Goal: Navigation & Orientation: Understand site structure

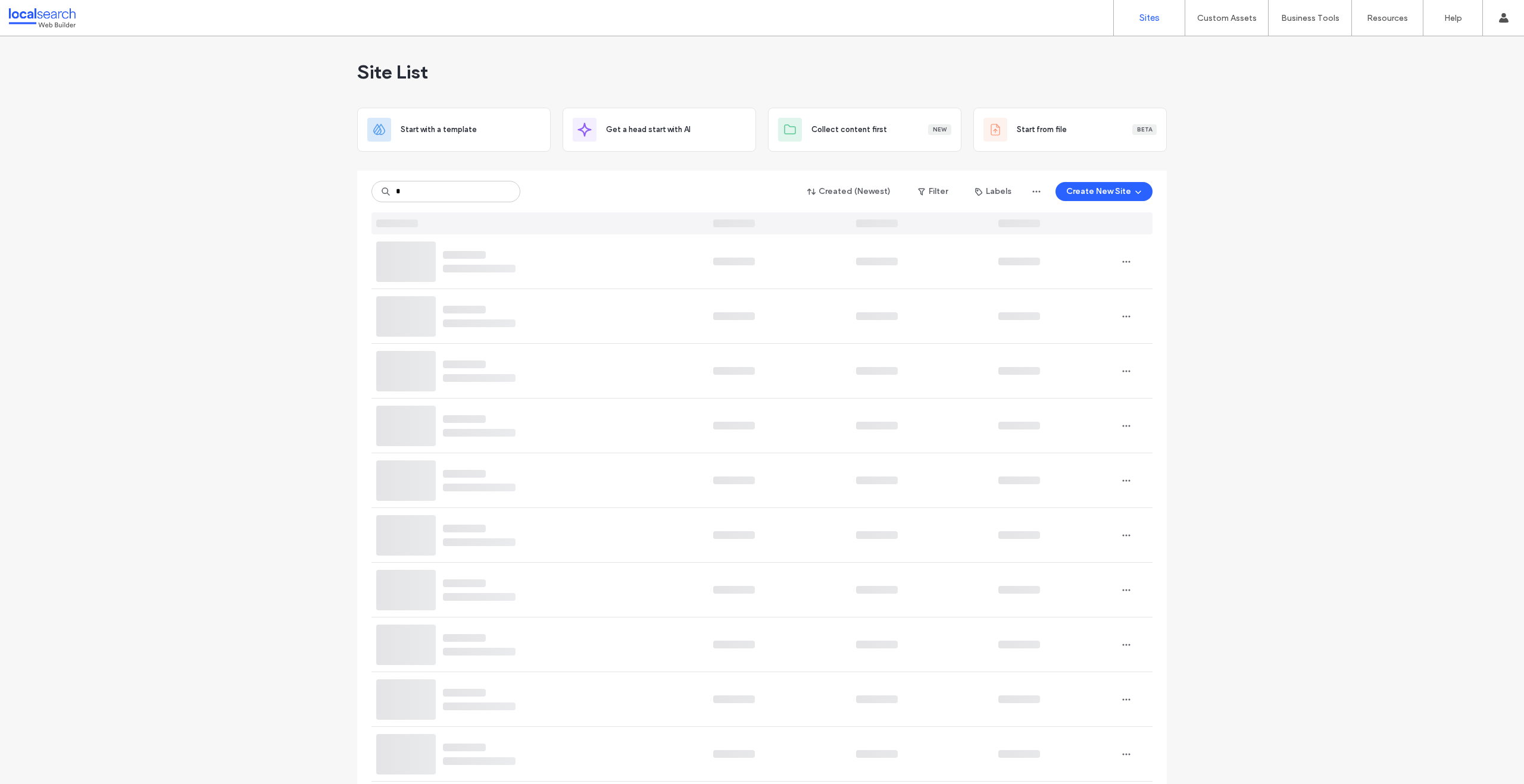
type input "*"
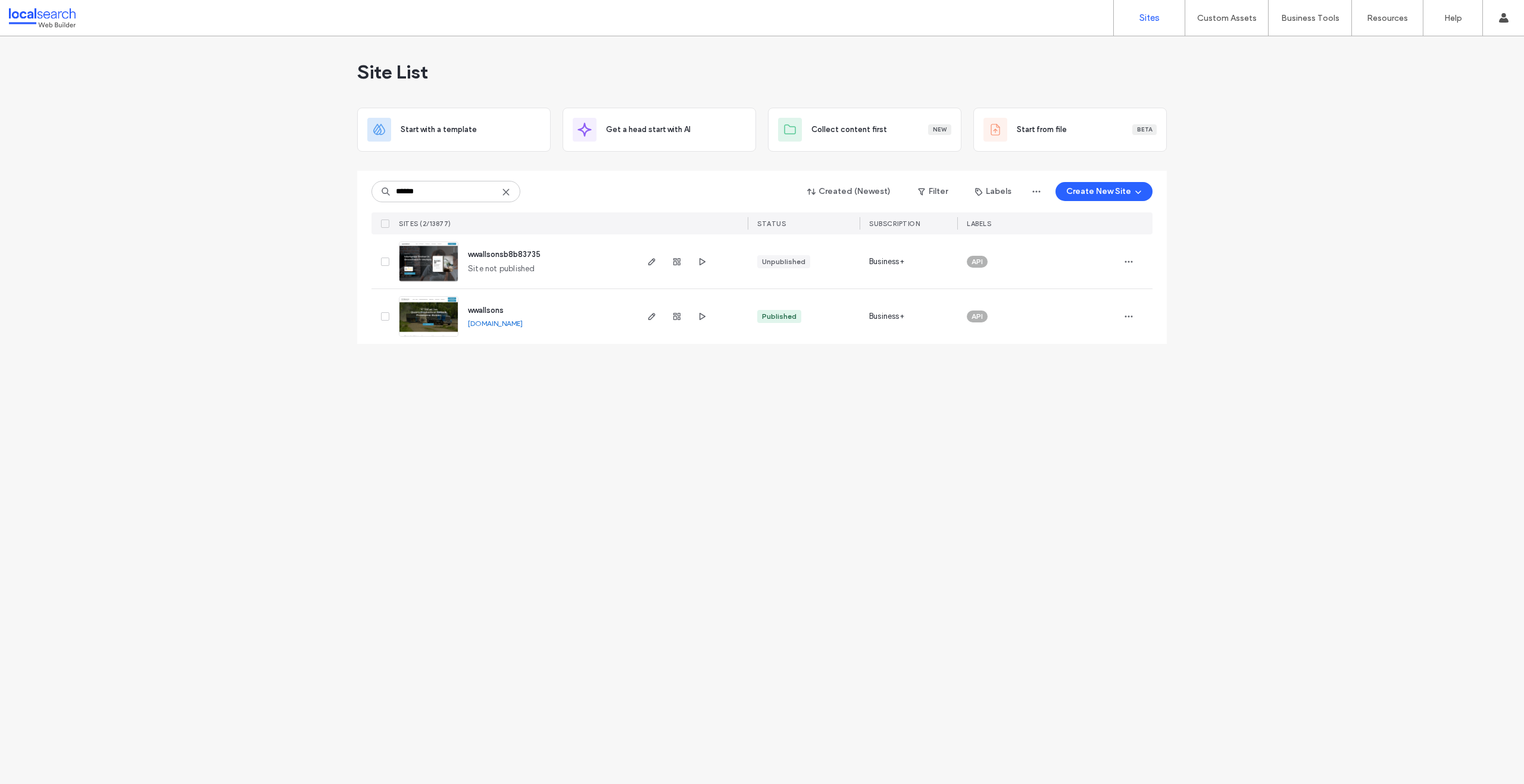
type input "*****"
click at [494, 310] on span "wwallsons" at bounding box center [486, 310] width 36 height 9
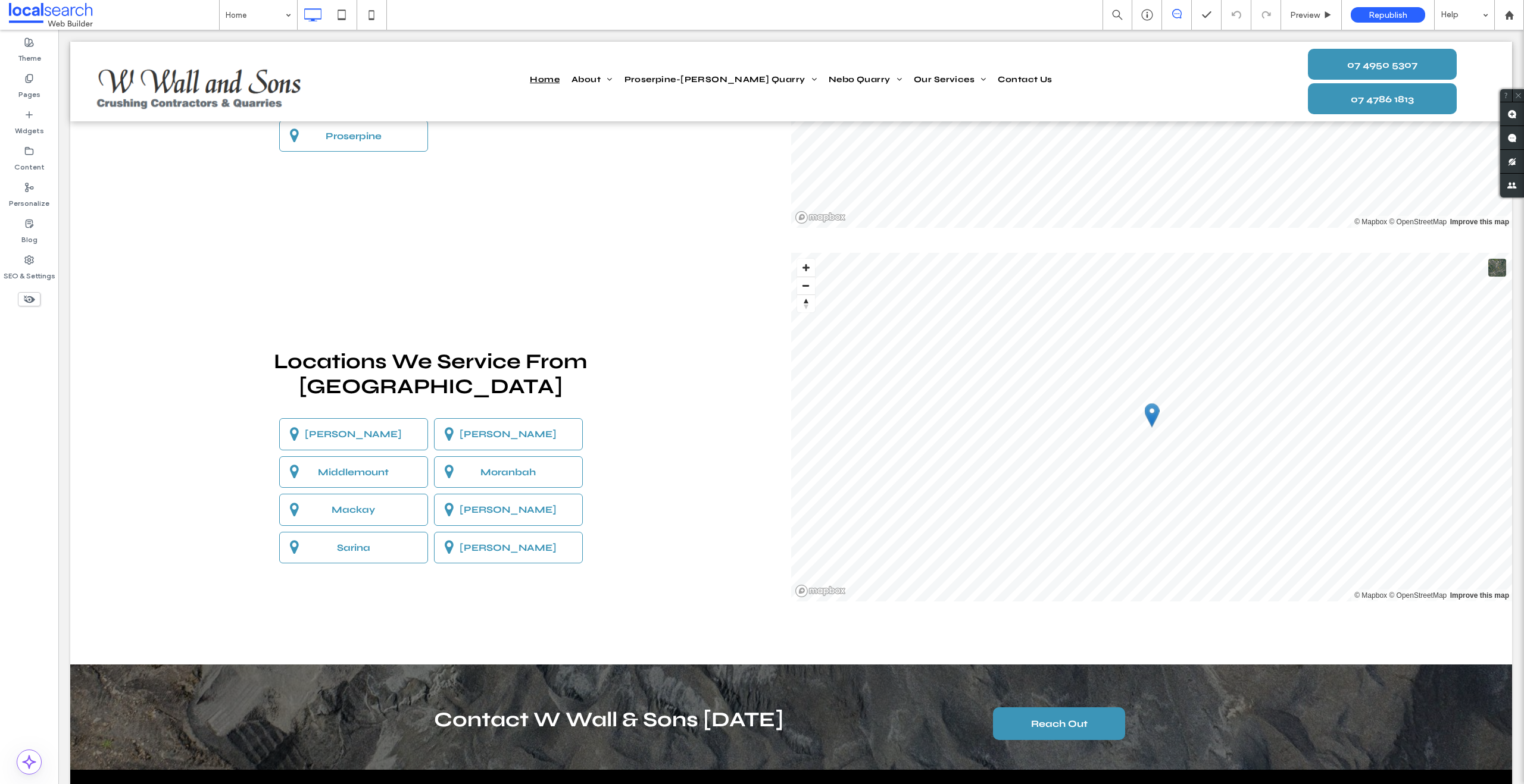
scroll to position [3560, 0]
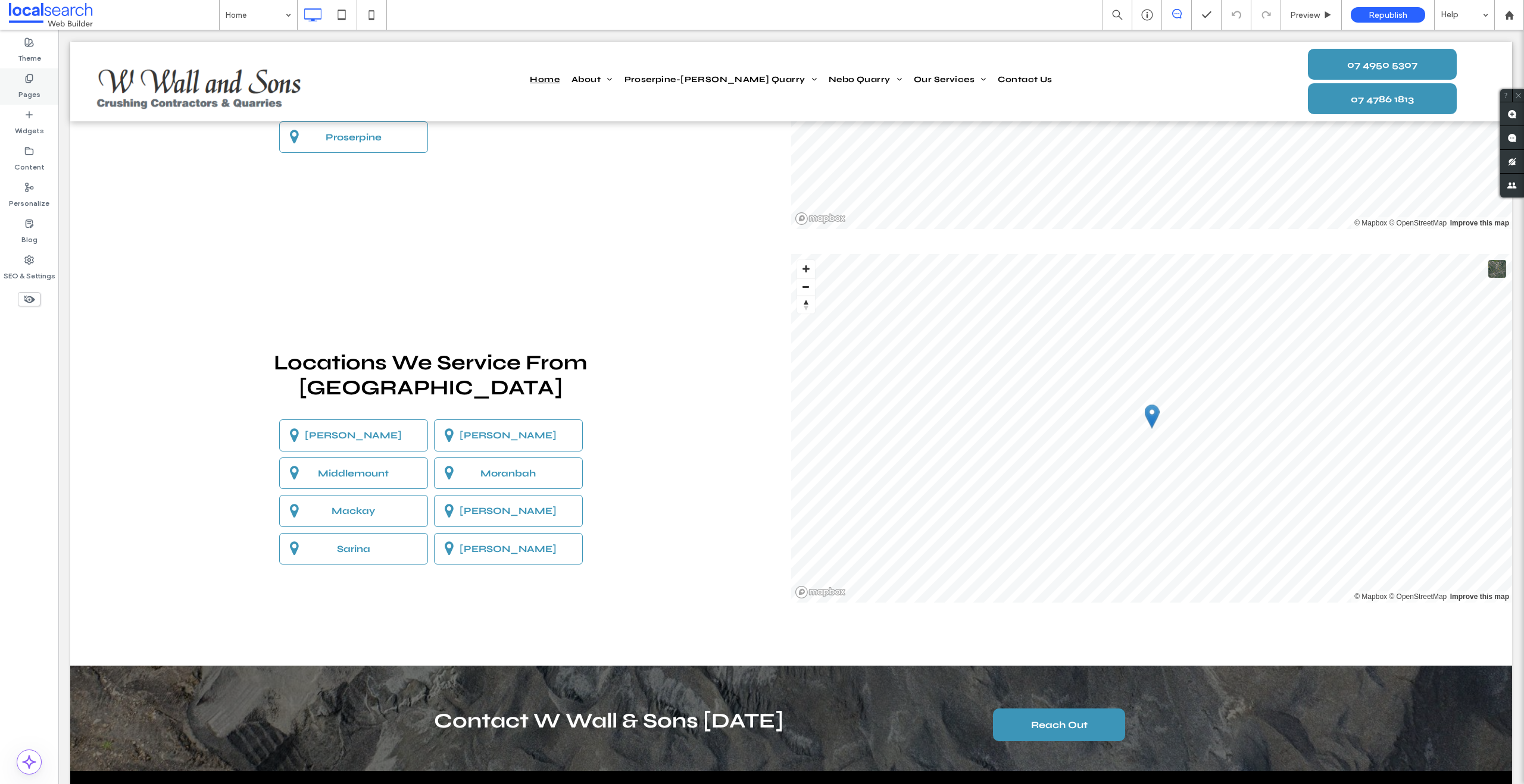
click at [43, 97] on div "Pages" at bounding box center [29, 86] width 58 height 37
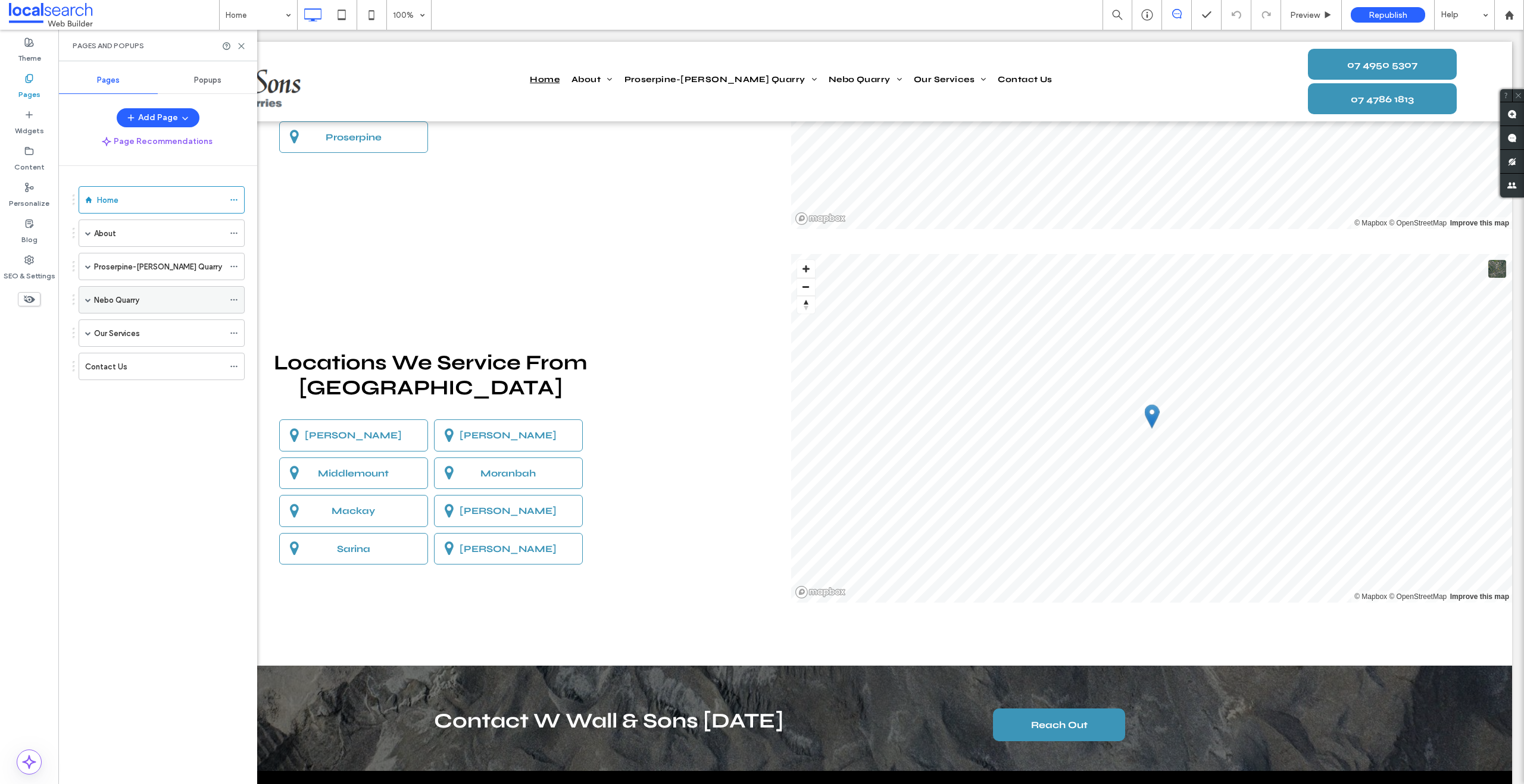
click at [88, 301] on span at bounding box center [88, 300] width 6 height 6
click at [88, 299] on span at bounding box center [88, 300] width 6 height 6
click at [85, 266] on span at bounding box center [88, 266] width 6 height 6
click at [85, 266] on span at bounding box center [88, 266] width 6 height 6
click at [88, 231] on span at bounding box center [88, 233] width 6 height 6
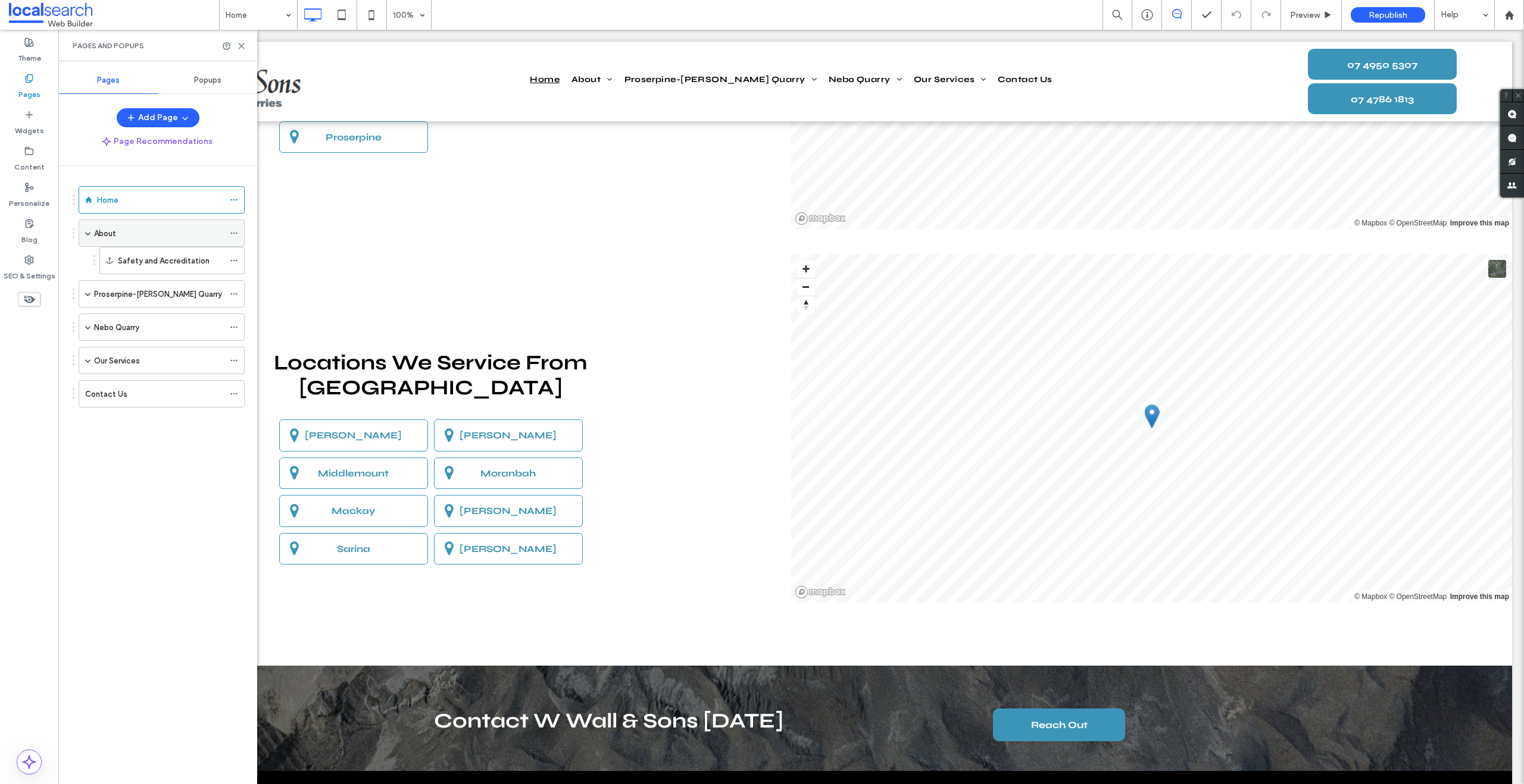
click at [88, 231] on span at bounding box center [88, 233] width 6 height 6
click at [86, 335] on span at bounding box center [88, 333] width 6 height 6
click at [89, 329] on span at bounding box center [88, 333] width 6 height 26
click at [88, 294] on span at bounding box center [88, 299] width 6 height 26
click at [109, 356] on span at bounding box center [109, 355] width 6 height 6
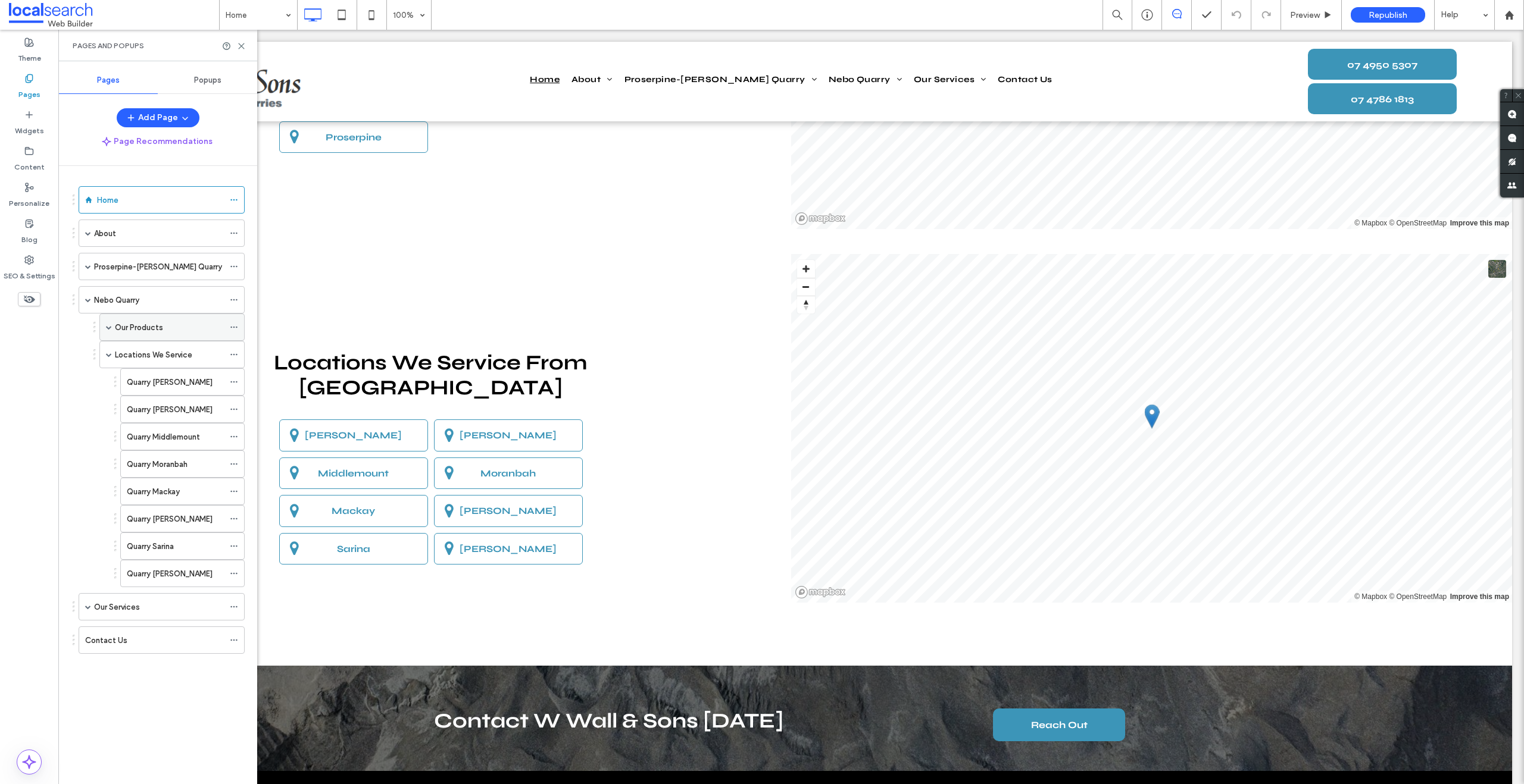
click at [109, 329] on span at bounding box center [109, 327] width 6 height 6
click at [110, 354] on span at bounding box center [109, 355] width 6 height 6
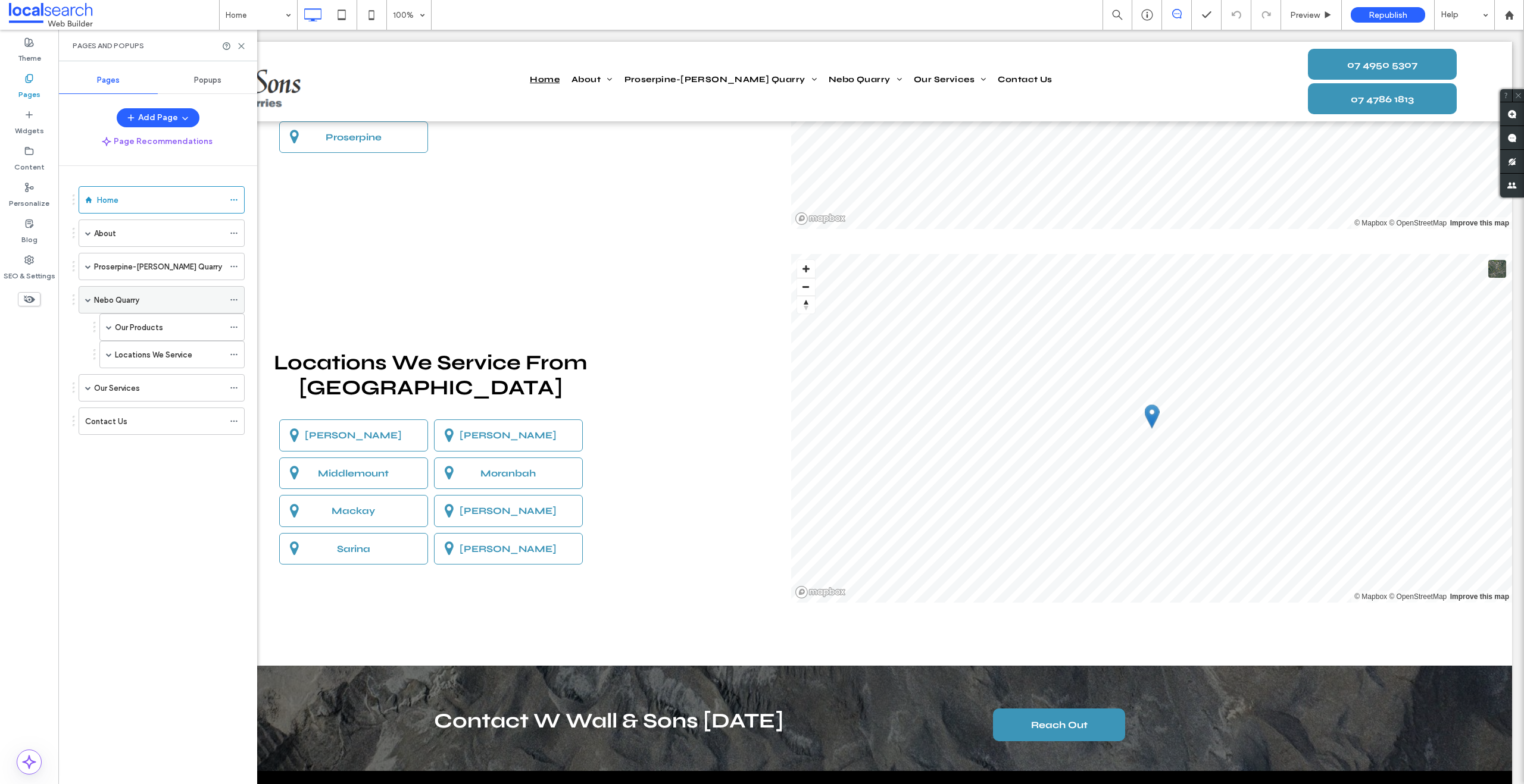
click at [88, 301] on span at bounding box center [88, 300] width 6 height 6
click at [88, 269] on span at bounding box center [88, 266] width 6 height 6
click at [109, 319] on span at bounding box center [109, 321] width 6 height 6
click at [111, 295] on span at bounding box center [109, 294] width 6 height 6
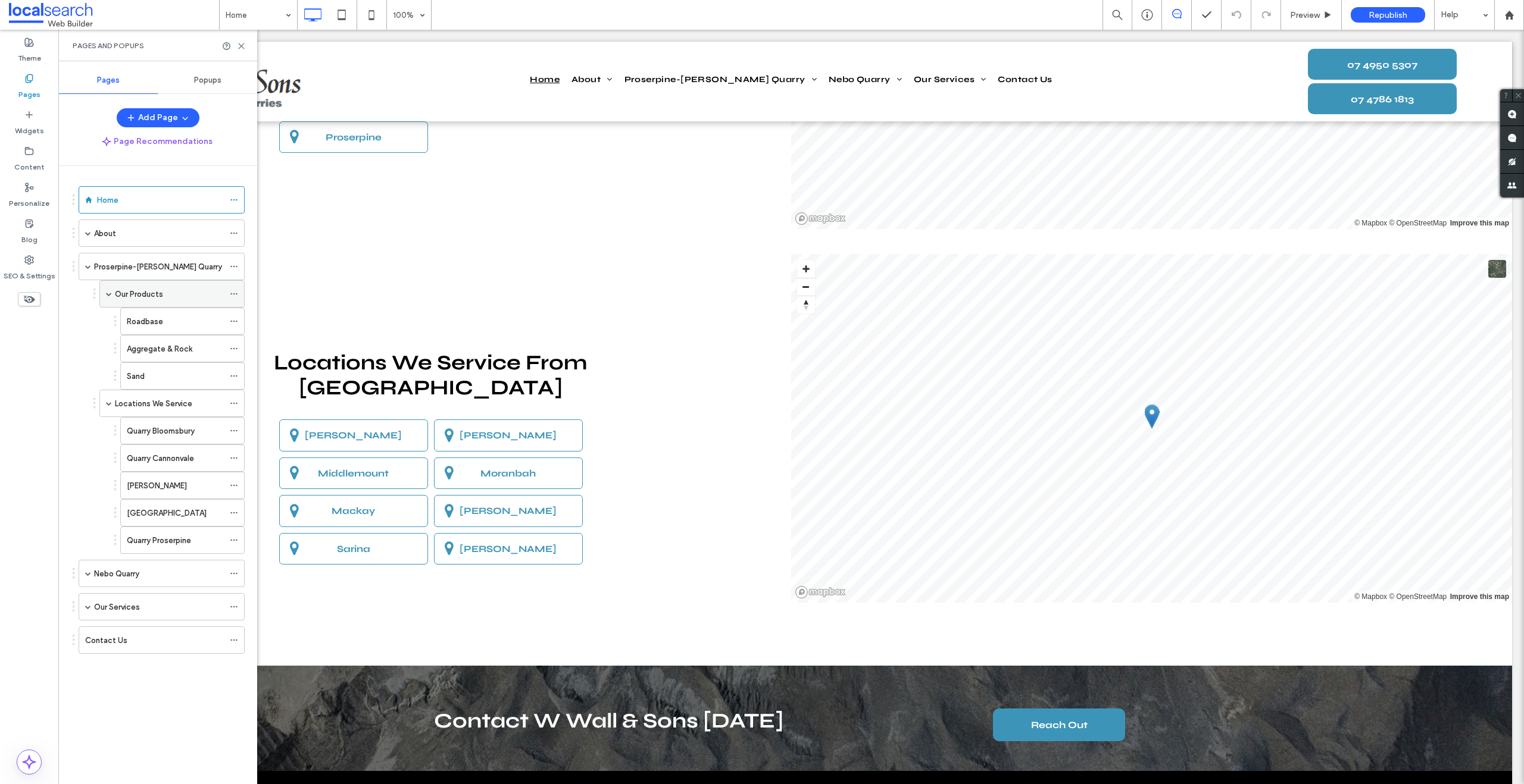
click at [111, 294] on span at bounding box center [109, 294] width 6 height 6
click at [111, 319] on span at bounding box center [109, 321] width 6 height 6
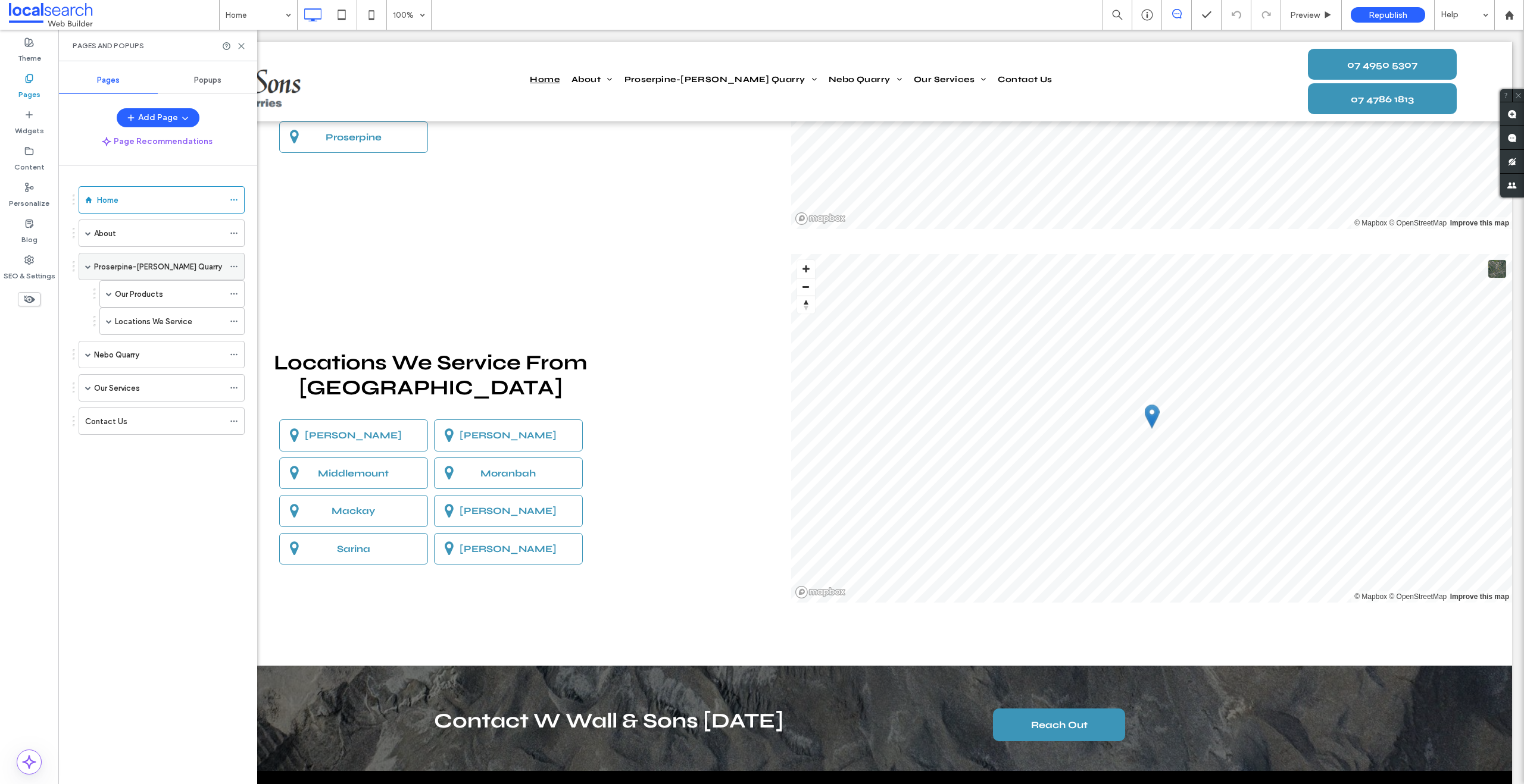
click at [89, 268] on span at bounding box center [88, 266] width 6 height 6
click at [87, 234] on span at bounding box center [88, 233] width 6 height 6
click at [88, 233] on span at bounding box center [88, 233] width 6 height 6
click at [88, 335] on span at bounding box center [88, 333] width 6 height 6
click at [88, 331] on span at bounding box center [88, 333] width 6 height 6
